Goal: Information Seeking & Learning: Learn about a topic

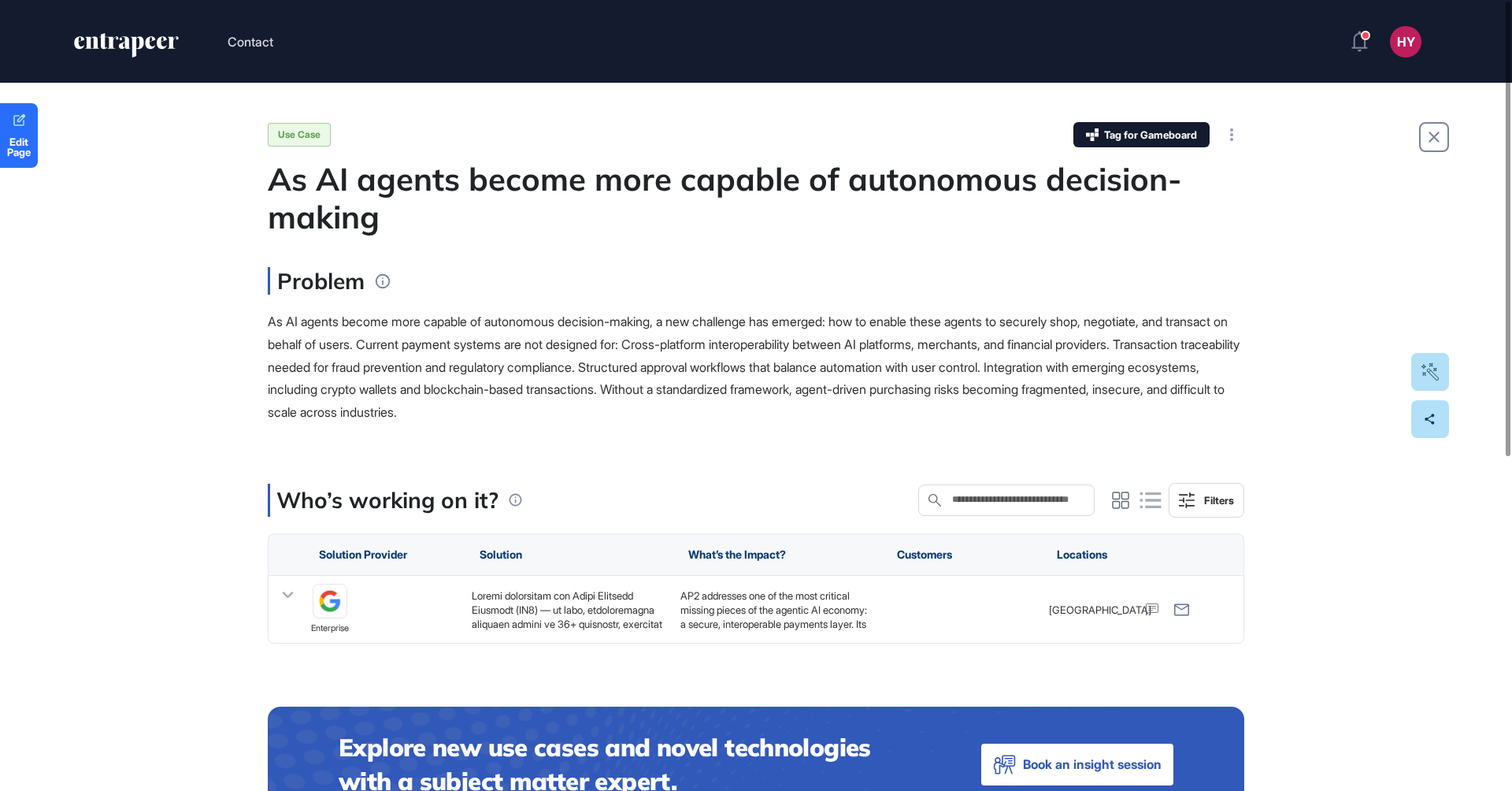
click at [468, 374] on p "As AI agents become more capable of autonomous decision-making, a new challenge…" at bounding box center [756, 367] width 977 height 113
click at [532, 623] on div at bounding box center [568, 609] width 193 height 42
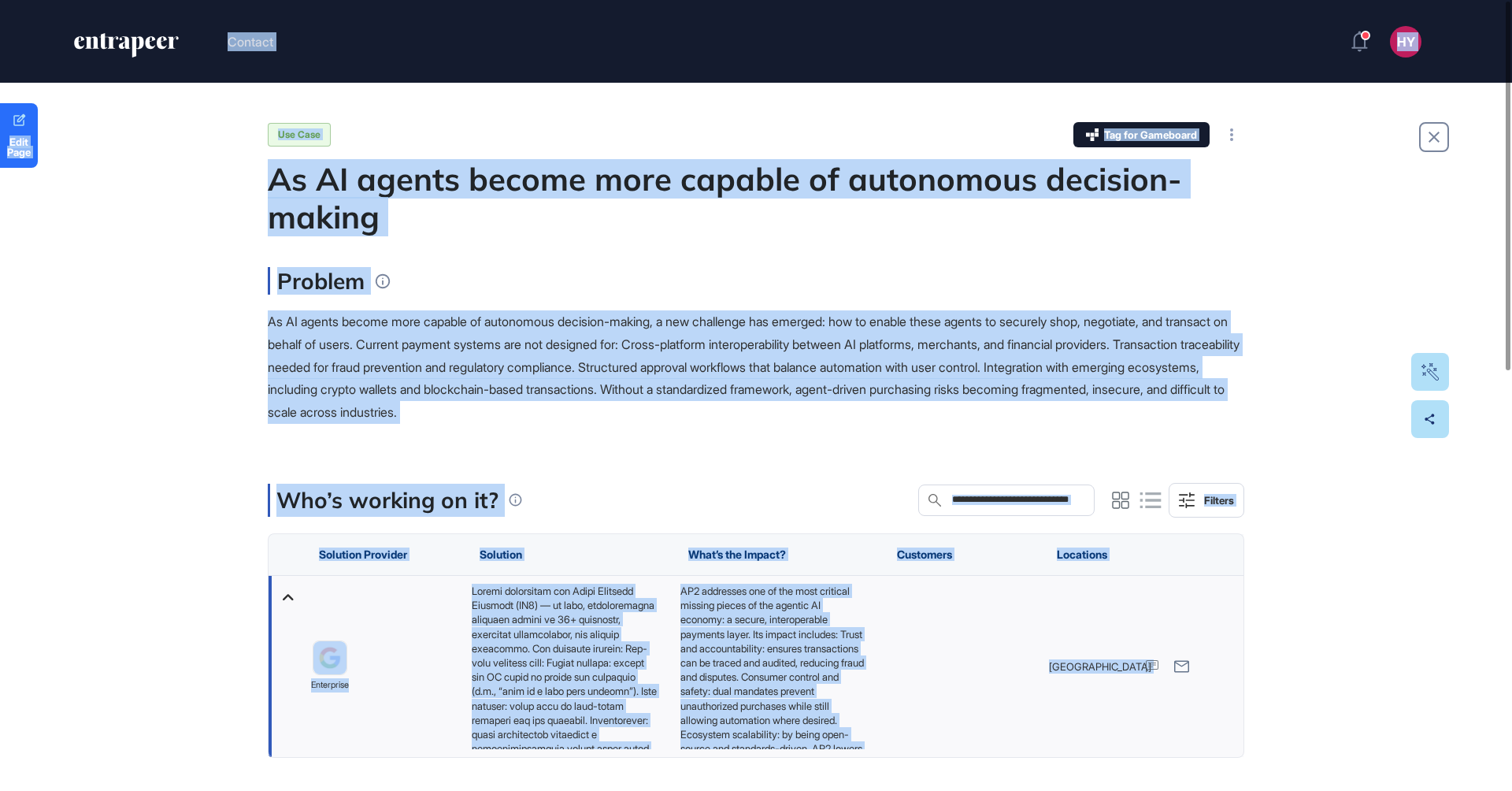
copy body "Loremip DO Sitam Consectet Adipiscin Elitsed Do Eiusmod Tempori Utla Etdo Magn …"
click at [969, 269] on div "Problem" at bounding box center [756, 281] width 977 height 27
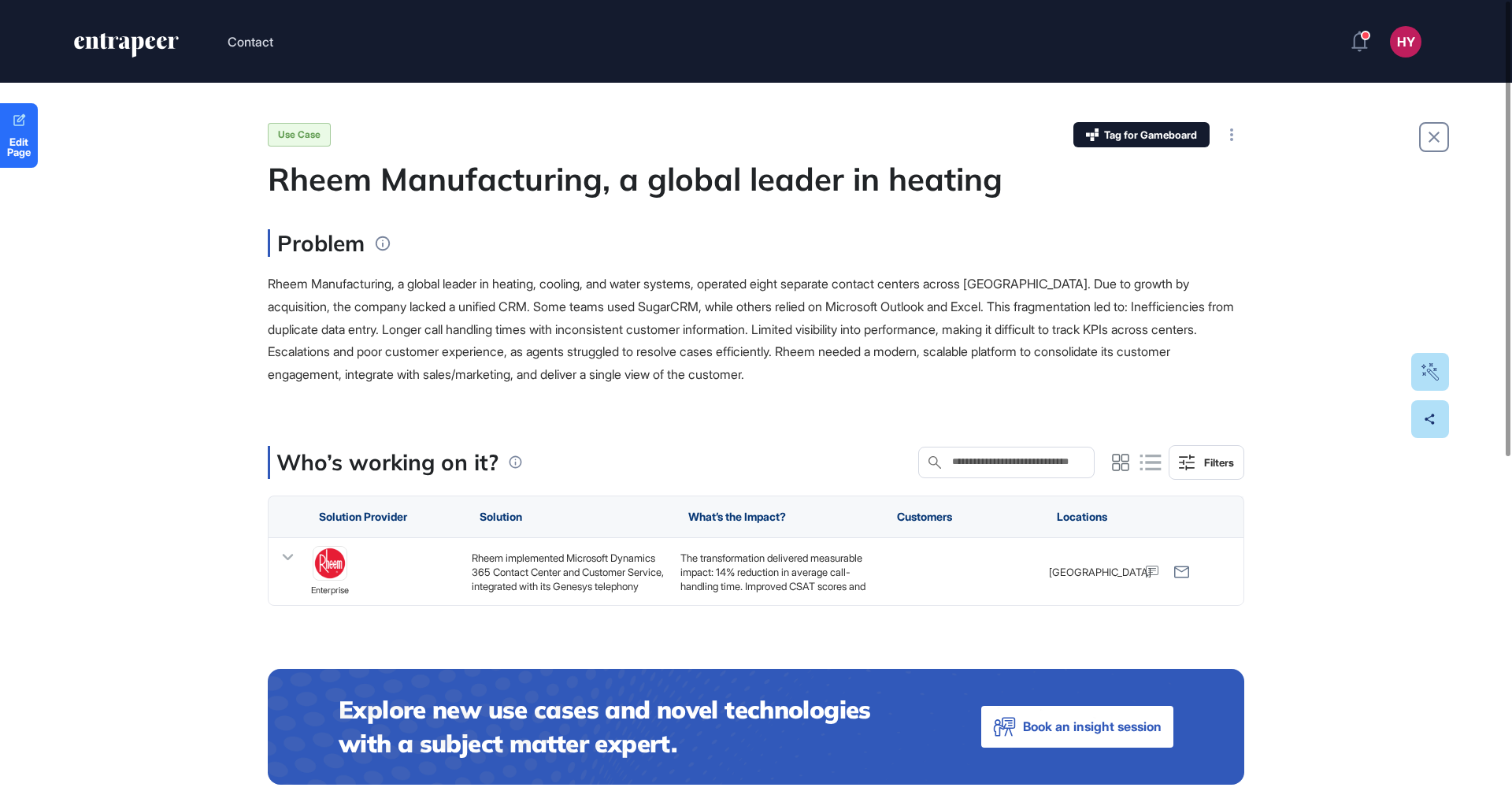
click at [750, 327] on p "Rheem Manufacturing, a global leader in heating, cooling, and water systems, op…" at bounding box center [756, 329] width 977 height 113
click at [583, 573] on div "Rheem implemented Microsoft Dynamics 365 Contact Center and Customer Service, i…" at bounding box center [568, 572] width 193 height 42
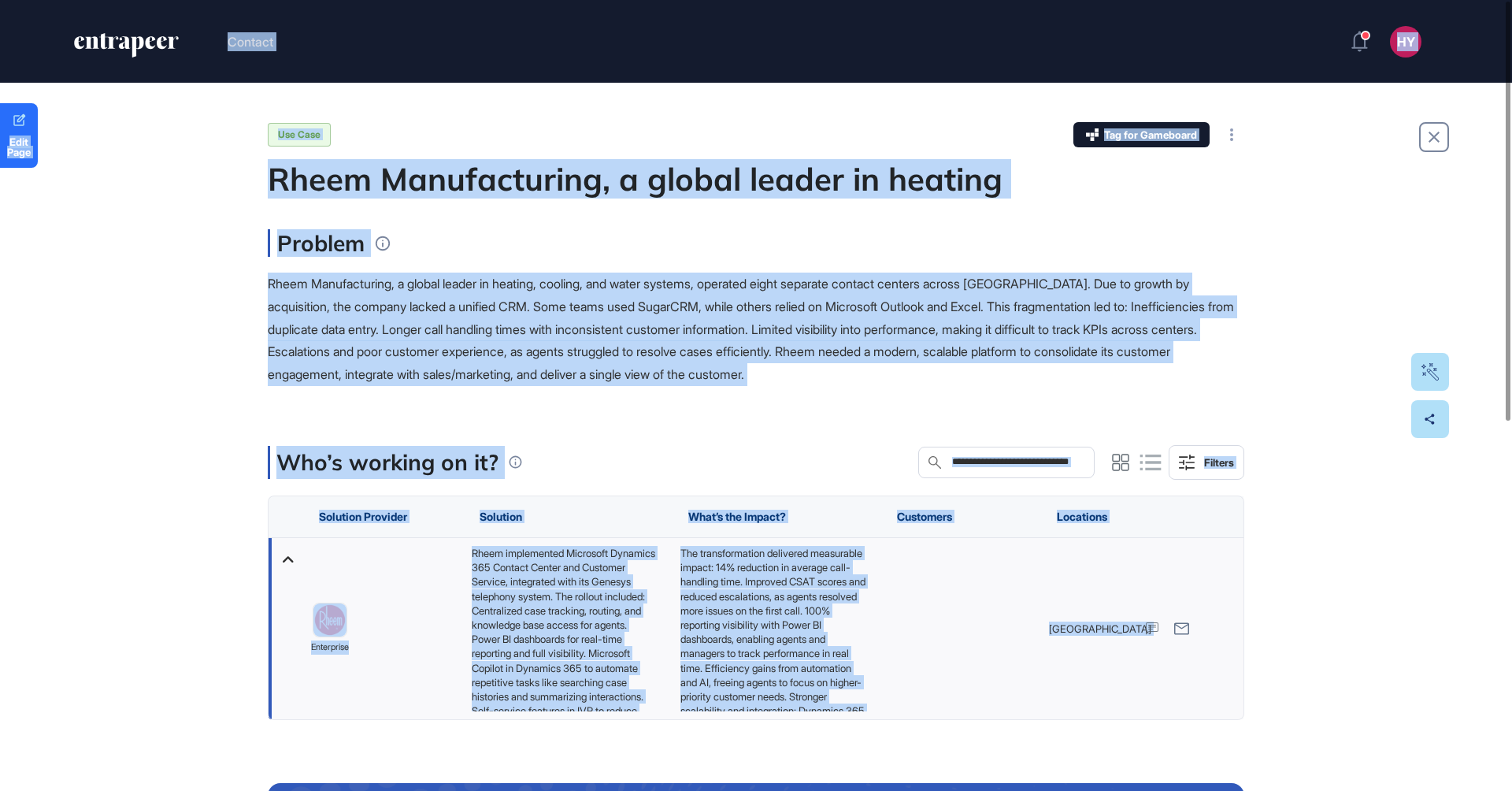
copy body "Contact HY Admin Dashboard Dashboard Profile My Content Request More Data Edit …"
